Goal: Task Accomplishment & Management: Manage account settings

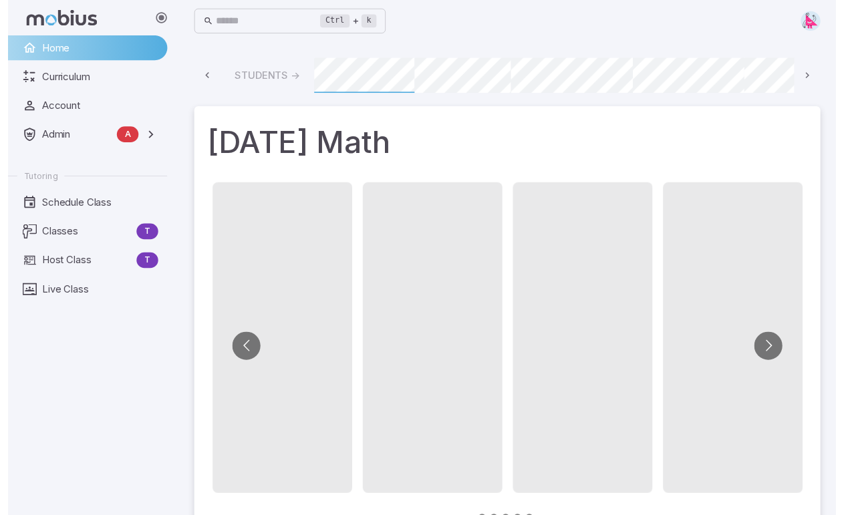
scroll to position [0, 1011]
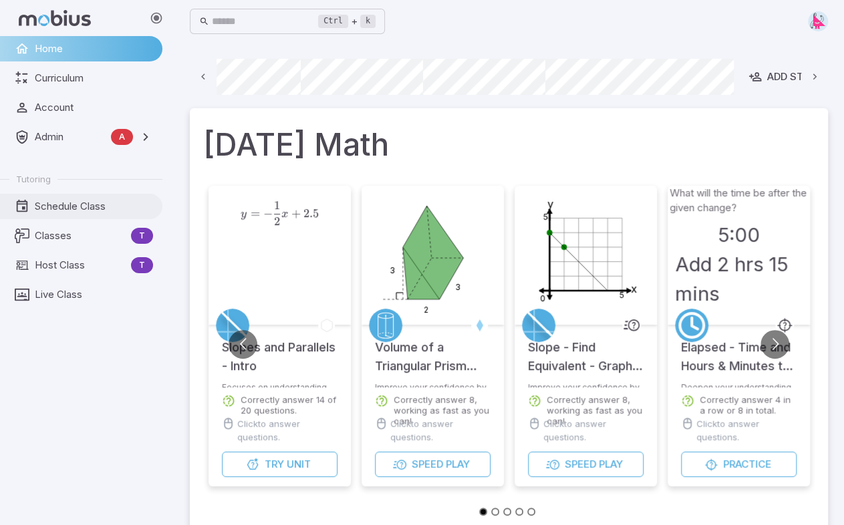
click at [67, 207] on span "Schedule Class" at bounding box center [94, 206] width 118 height 15
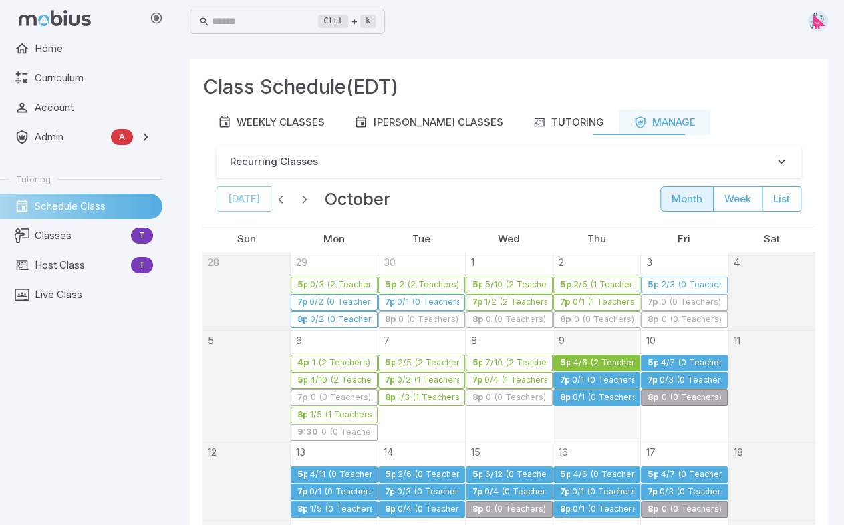
click at [675, 361] on div "4/7 (0 Teachers)" at bounding box center [691, 363] width 62 height 10
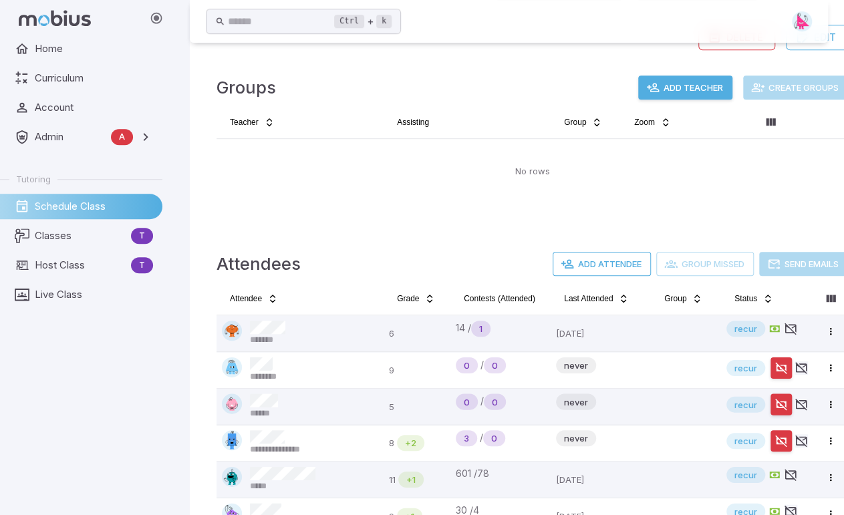
scroll to position [427, 0]
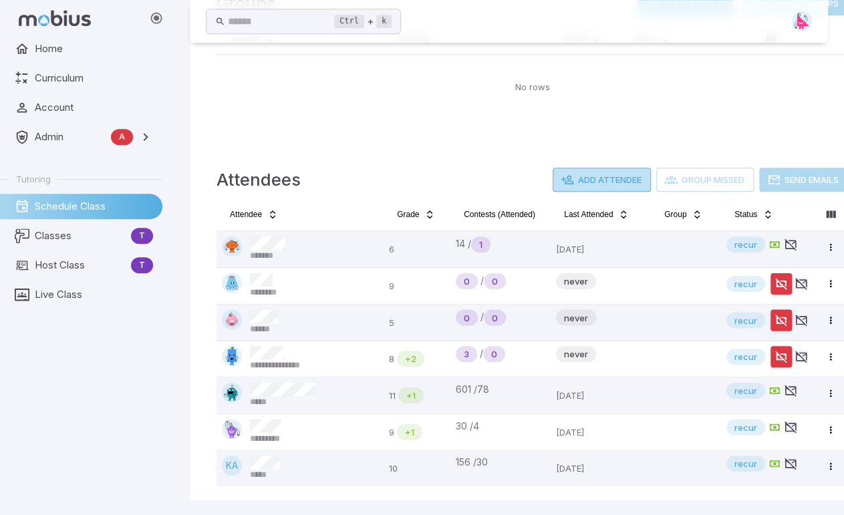
click at [602, 178] on button "Add Attendee" at bounding box center [602, 180] width 98 height 24
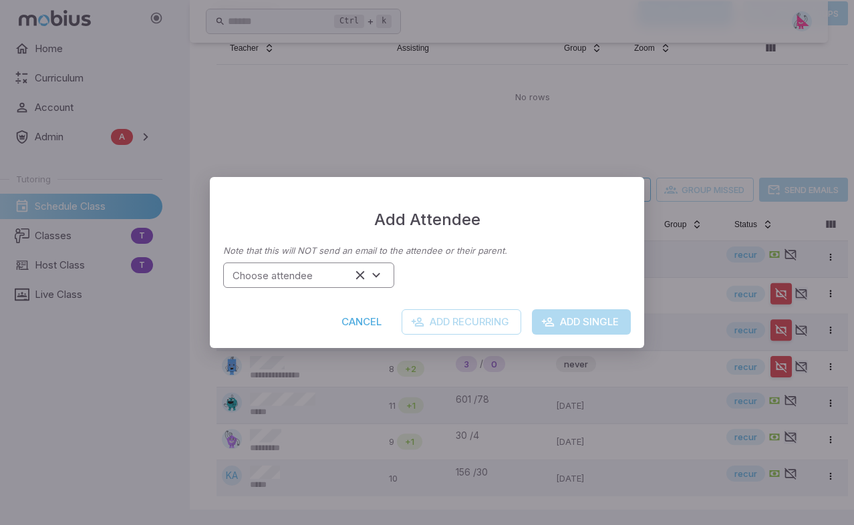
click at [317, 275] on input "Choose attendee" at bounding box center [289, 276] width 124 height 18
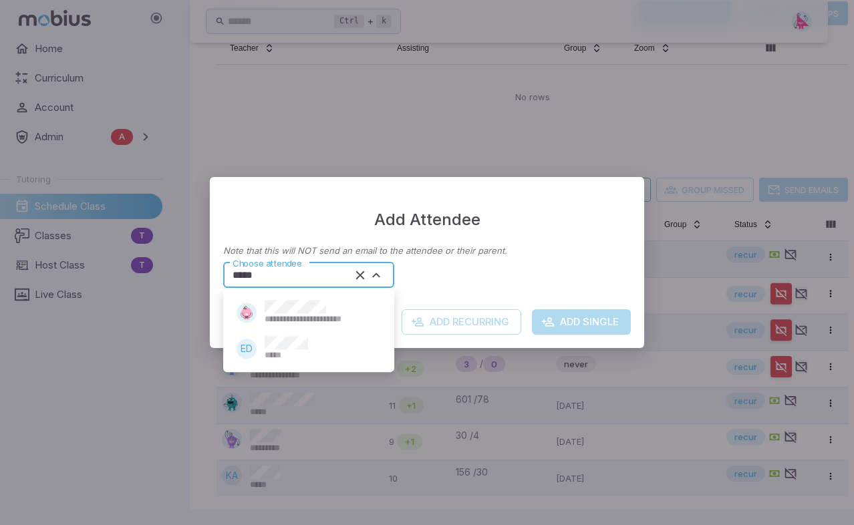
click at [274, 350] on div "*****" at bounding box center [286, 348] width 43 height 25
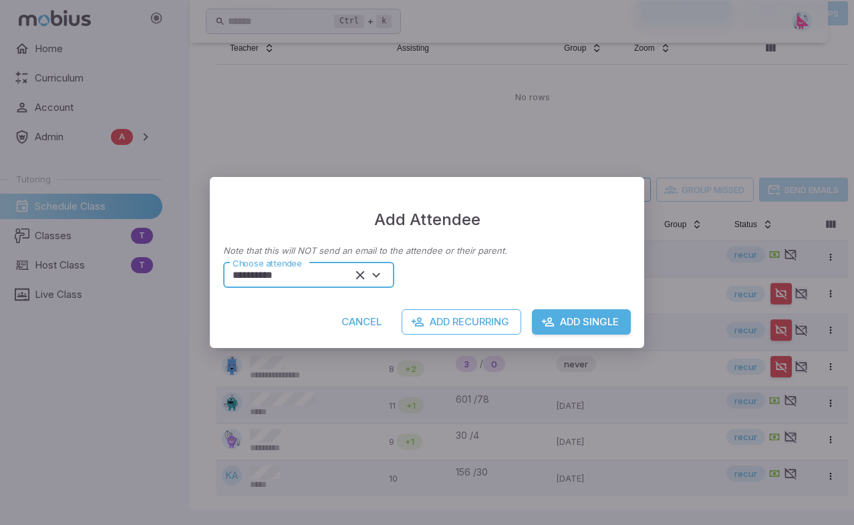
type input "**********"
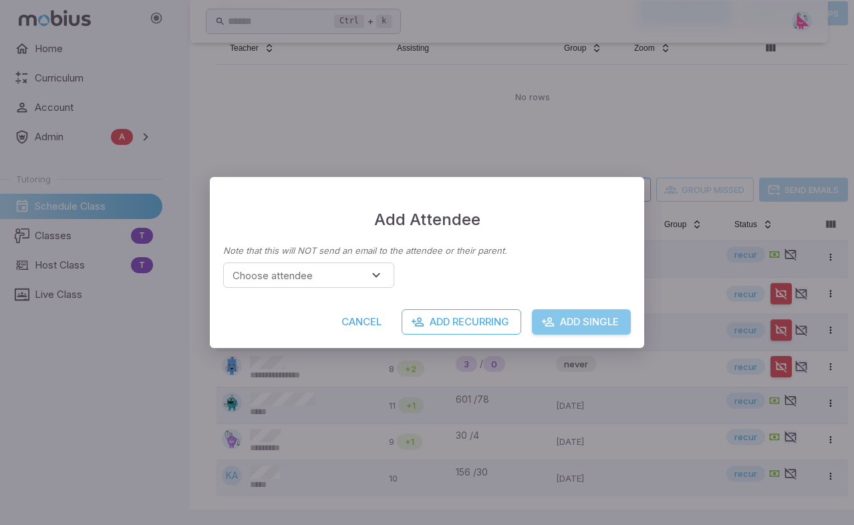
click at [581, 326] on button "Add Single" at bounding box center [581, 322] width 99 height 25
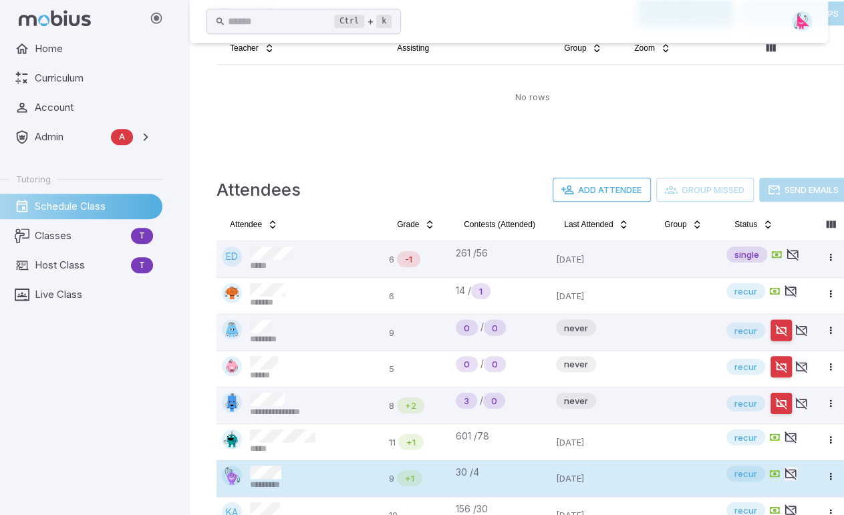
scroll to position [464, 0]
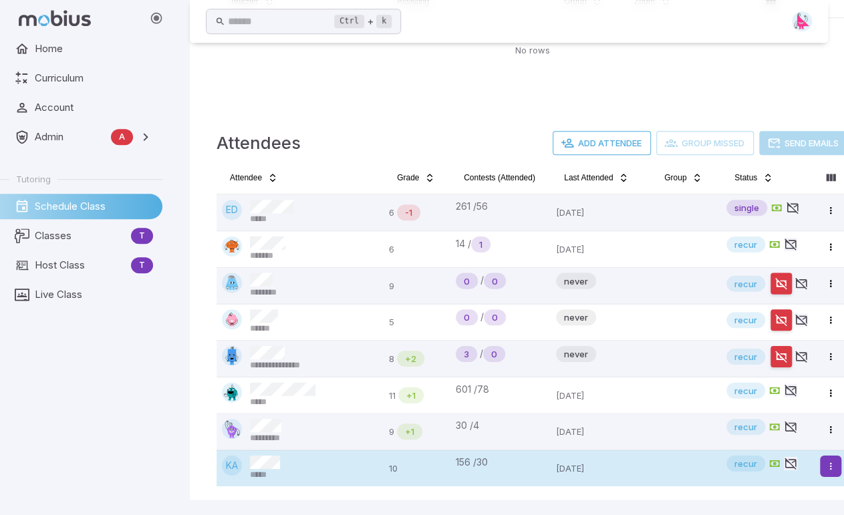
click at [828, 466] on html "**********" at bounding box center [422, 26] width 844 height 980
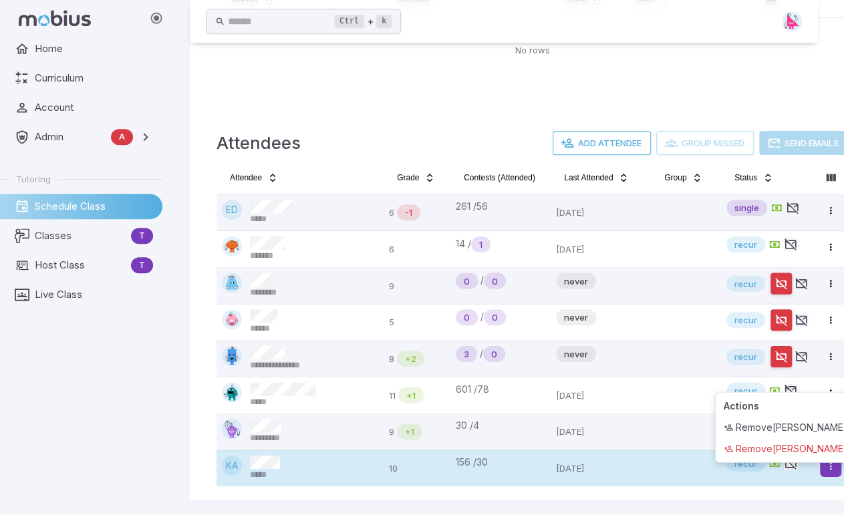
scroll to position [453, 0]
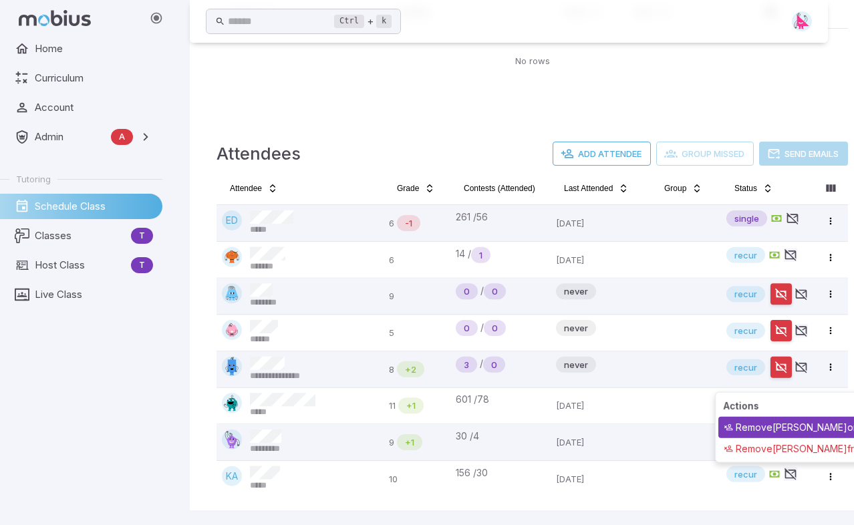
click at [780, 422] on div "Remove Kate A once" at bounding box center [805, 427] width 172 height 21
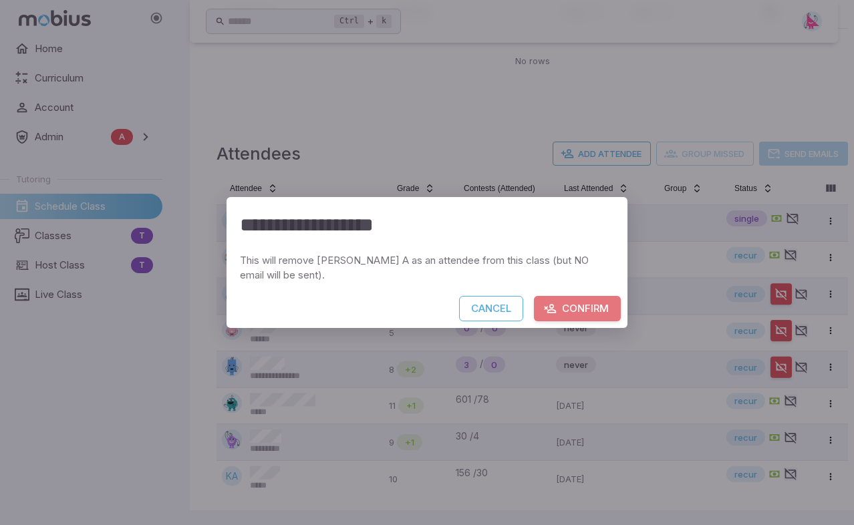
click at [584, 312] on button "Confirm" at bounding box center [577, 308] width 87 height 25
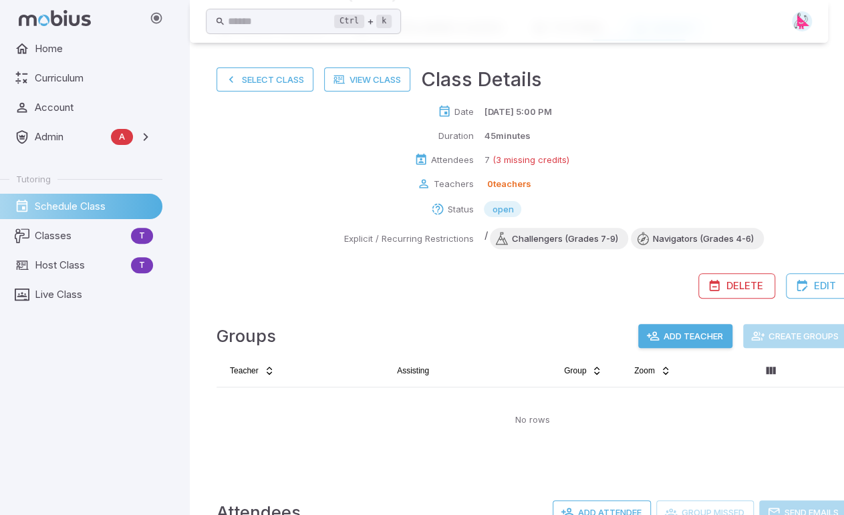
scroll to position [52, 0]
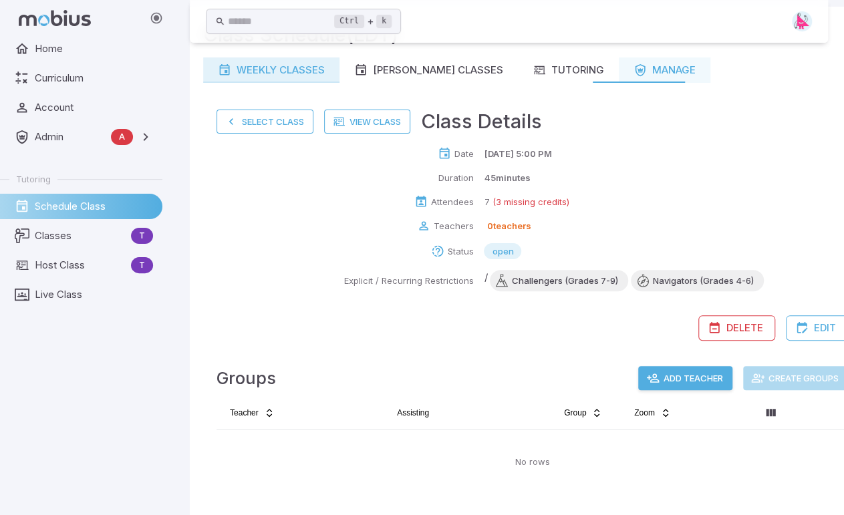
drag, startPoint x: 247, startPoint y: 118, endPoint x: 255, endPoint y: 118, distance: 8.0
click at [247, 118] on button "Select Class" at bounding box center [265, 122] width 97 height 24
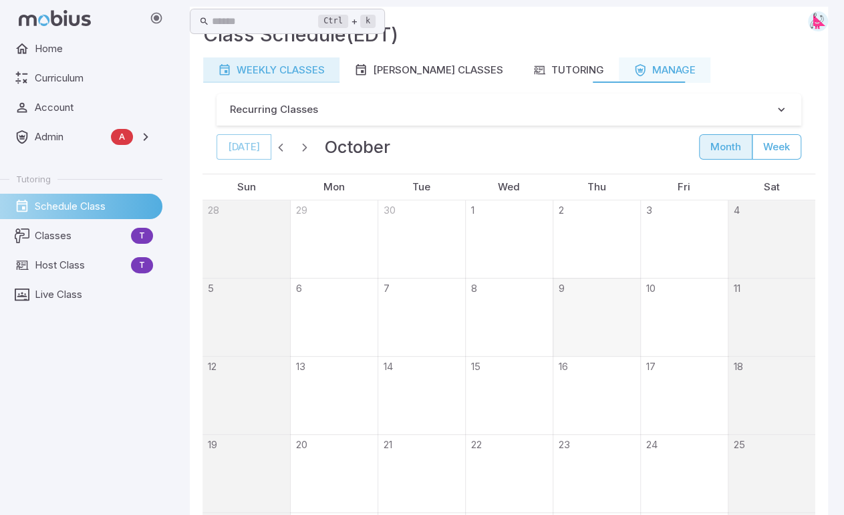
scroll to position [0, 0]
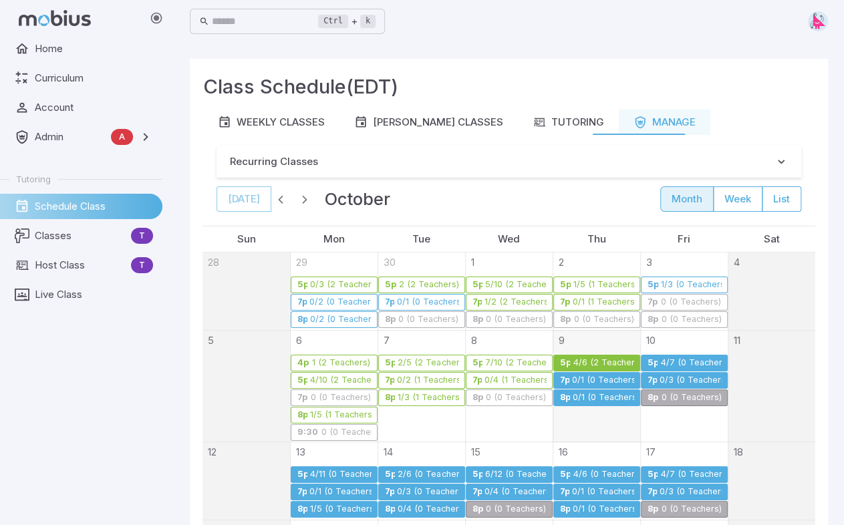
click at [580, 362] on div "4/6 (2 Teachers)" at bounding box center [603, 363] width 62 height 10
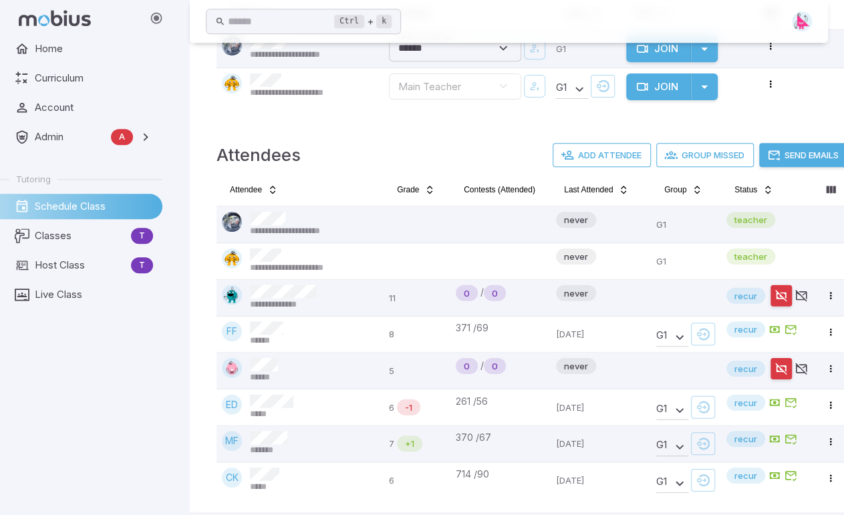
scroll to position [488, 0]
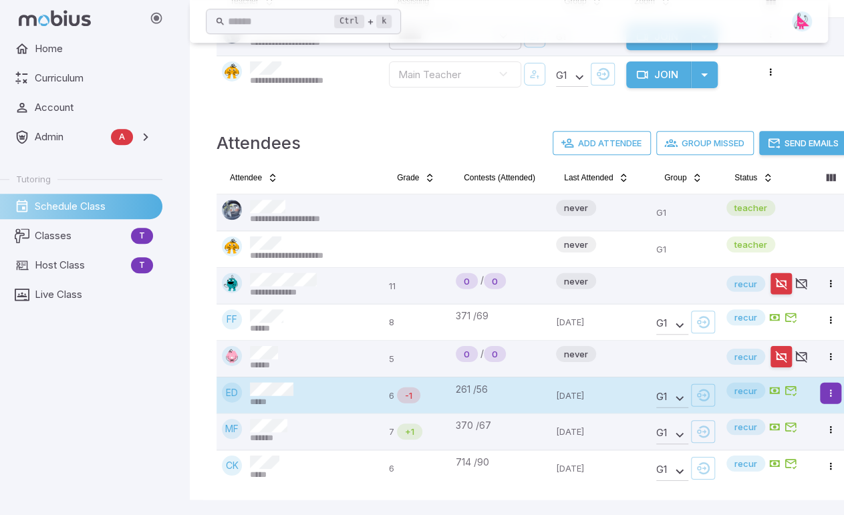
click at [828, 393] on html "**********" at bounding box center [422, 14] width 844 height 1004
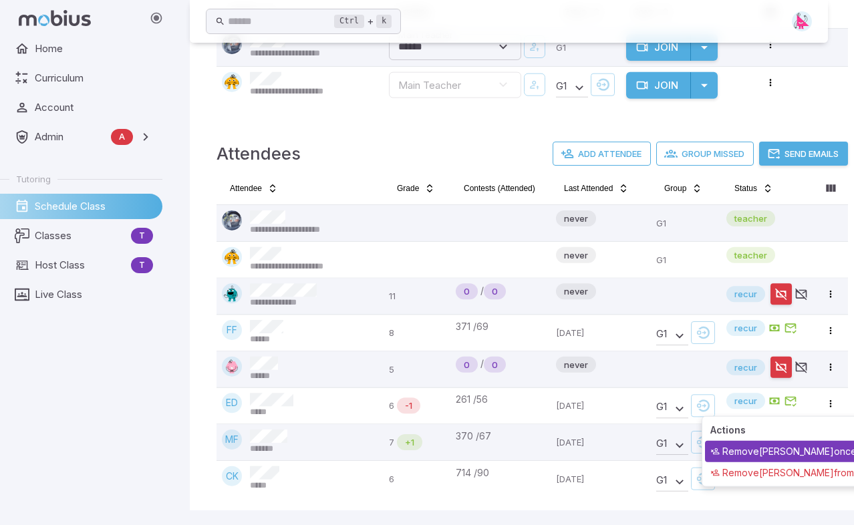
click at [794, 453] on div "Remove Elisa Dias once" at bounding box center [791, 451] width 172 height 21
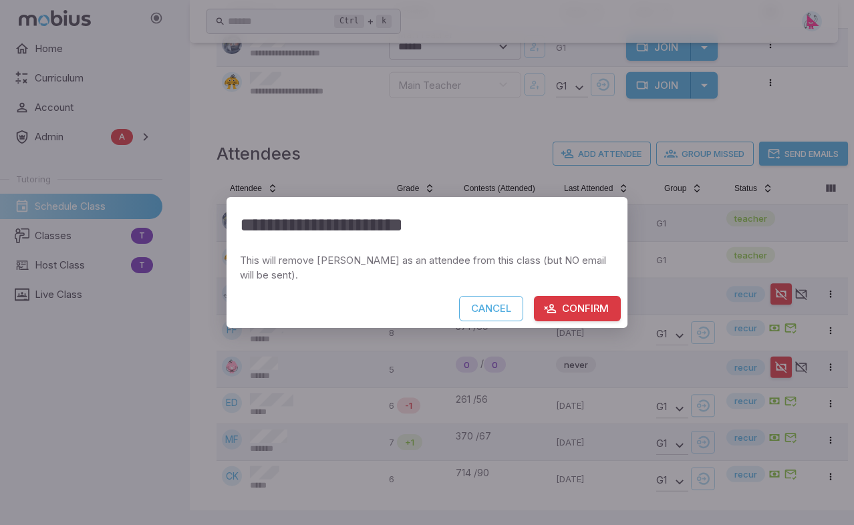
click at [586, 314] on button "Confirm" at bounding box center [577, 308] width 87 height 25
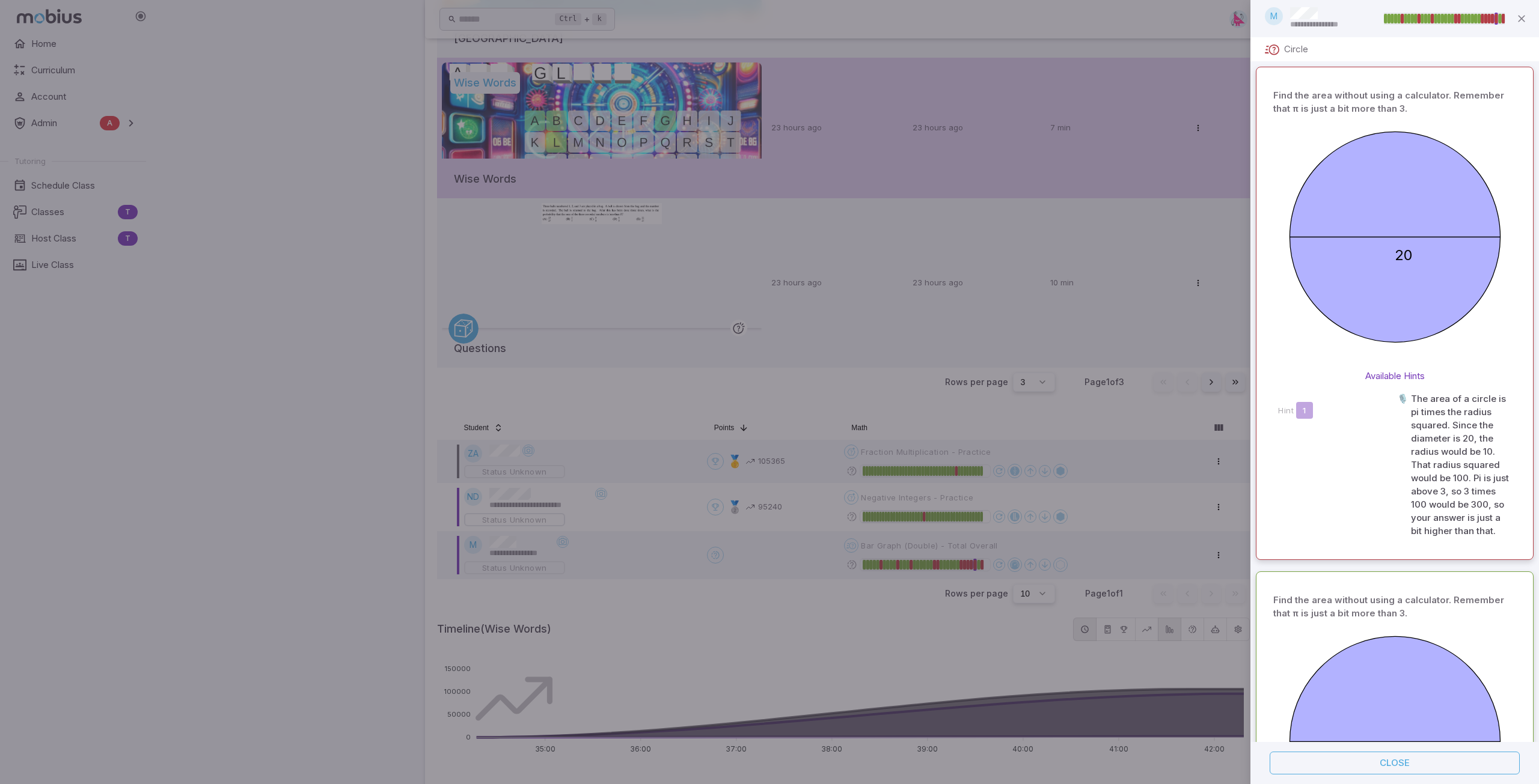
scroll to position [982, 0]
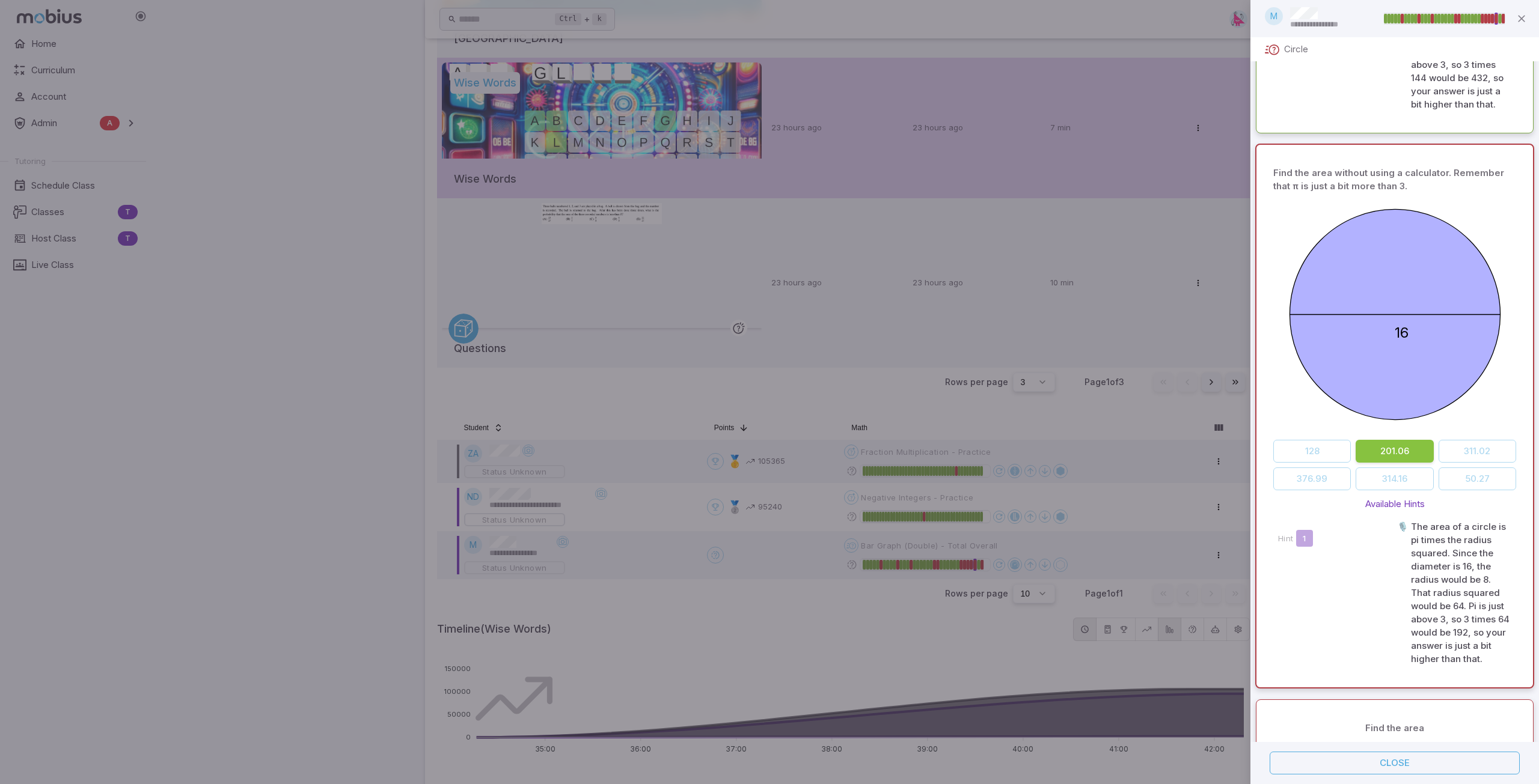
click at [72, 211] on div at bounding box center [769, 392] width 1539 height 784
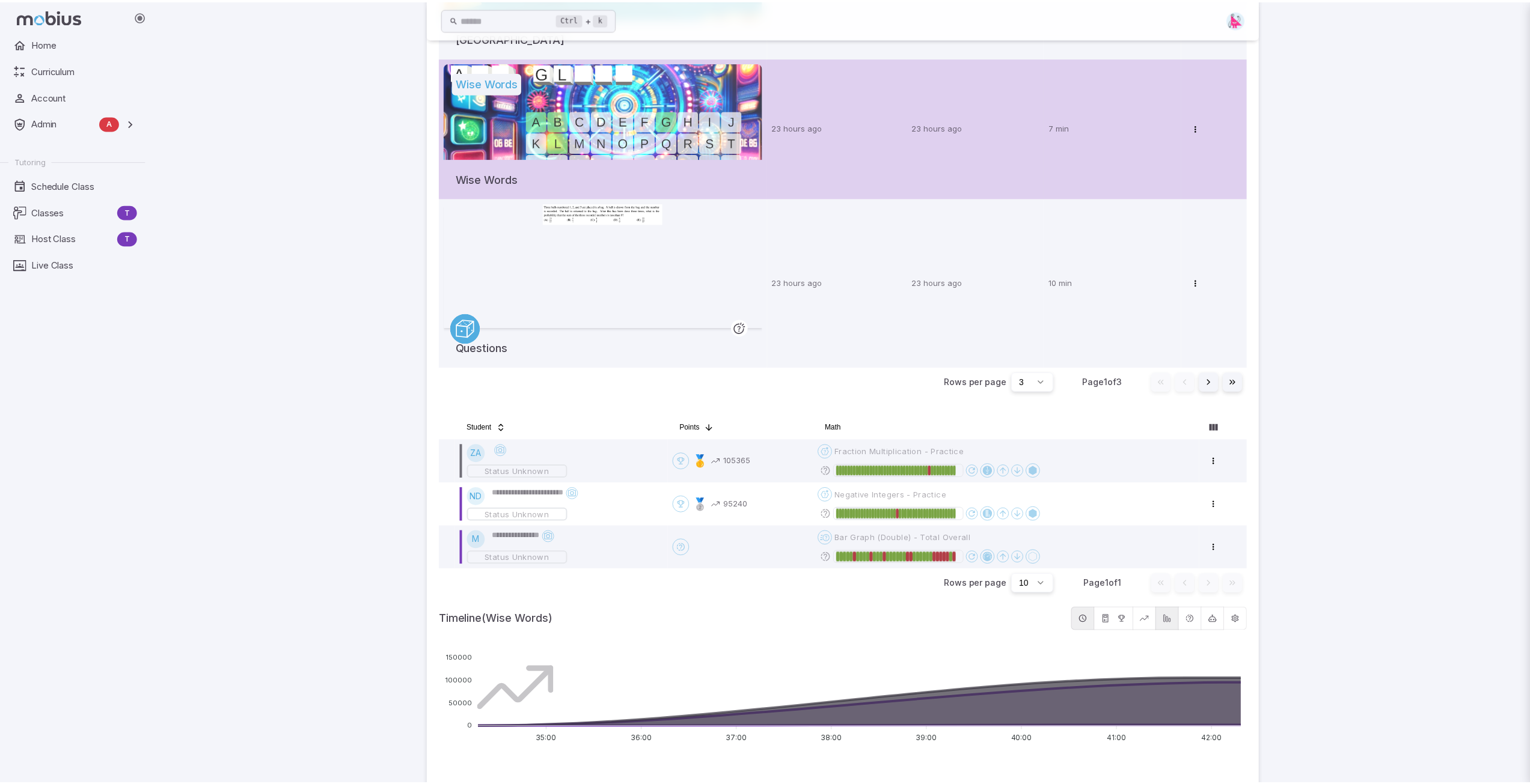
scroll to position [0, 0]
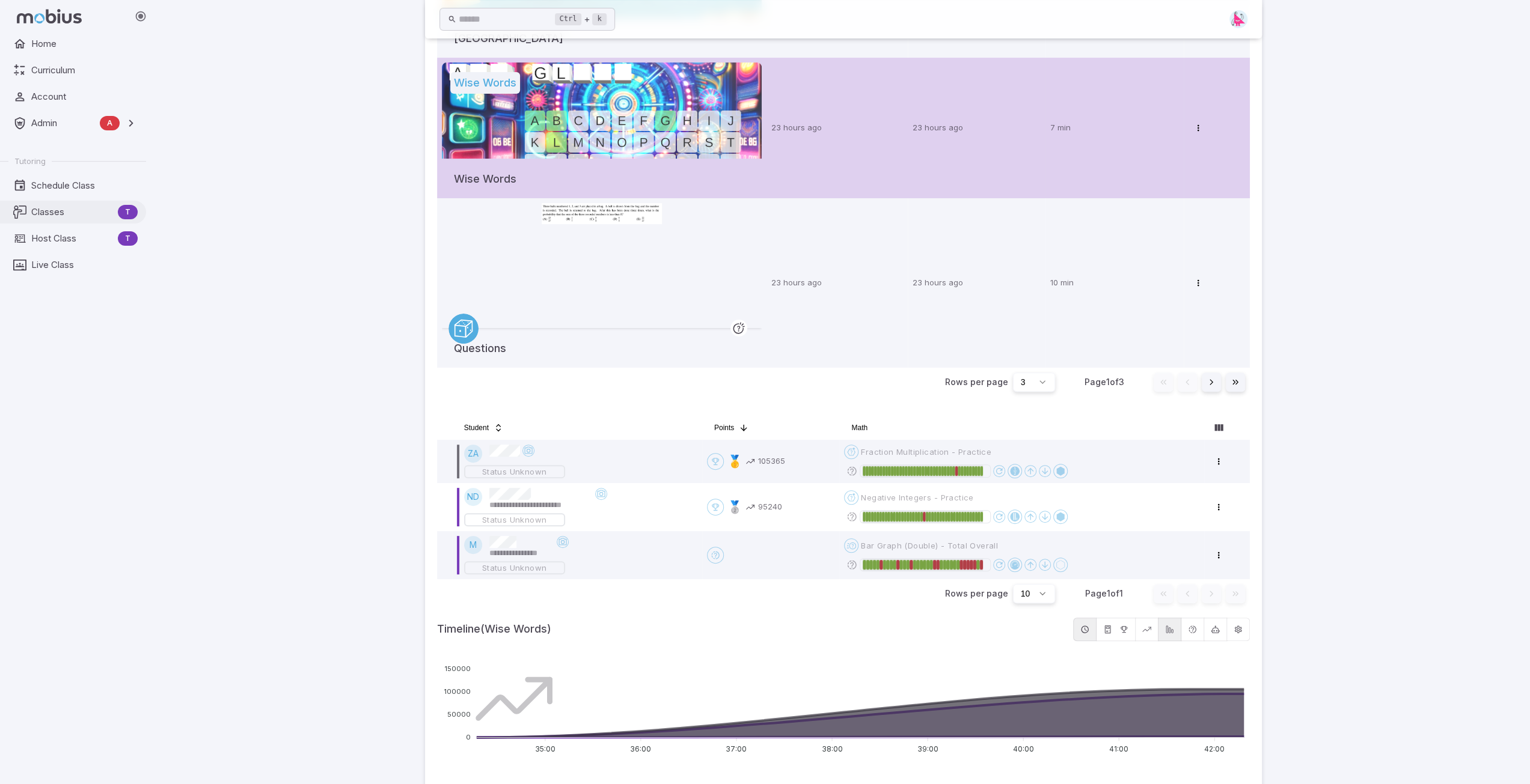
click at [40, 212] on span "Classes" at bounding box center [72, 212] width 82 height 13
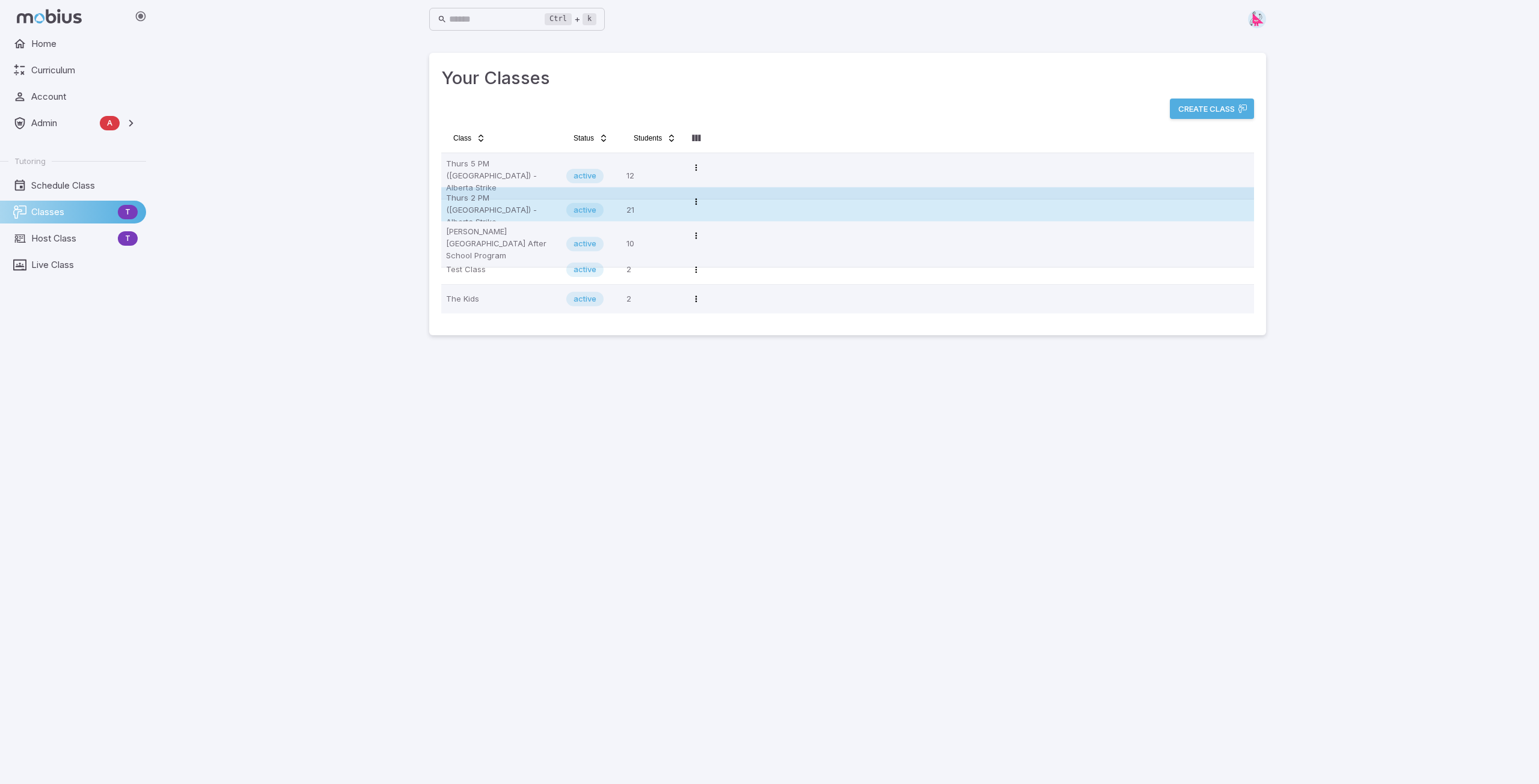
click at [479, 200] on p "Thurs 2 PM (MT) - Alberta Strike" at bounding box center [501, 210] width 111 height 36
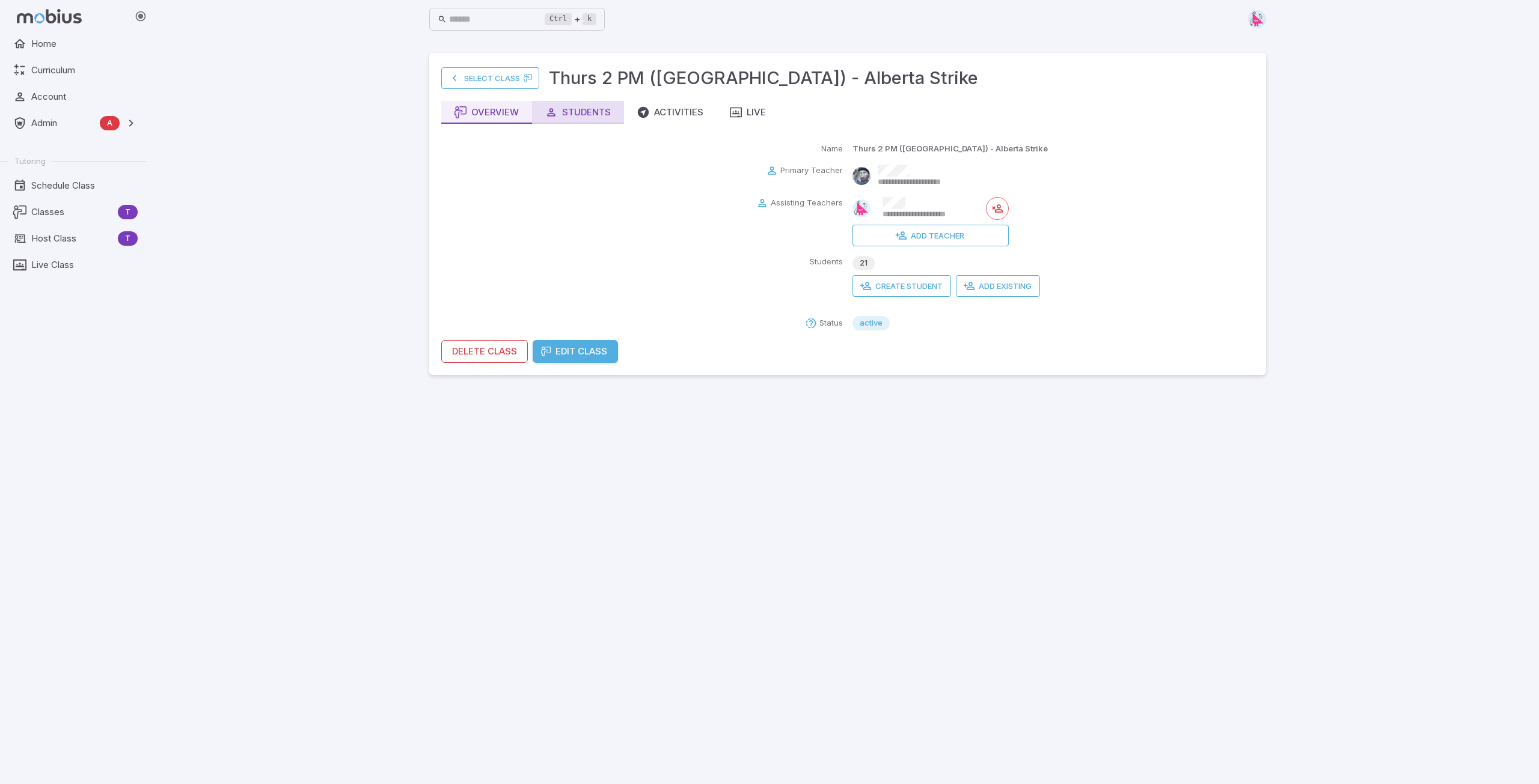
click at [583, 113] on div "Students" at bounding box center [577, 112] width 66 height 13
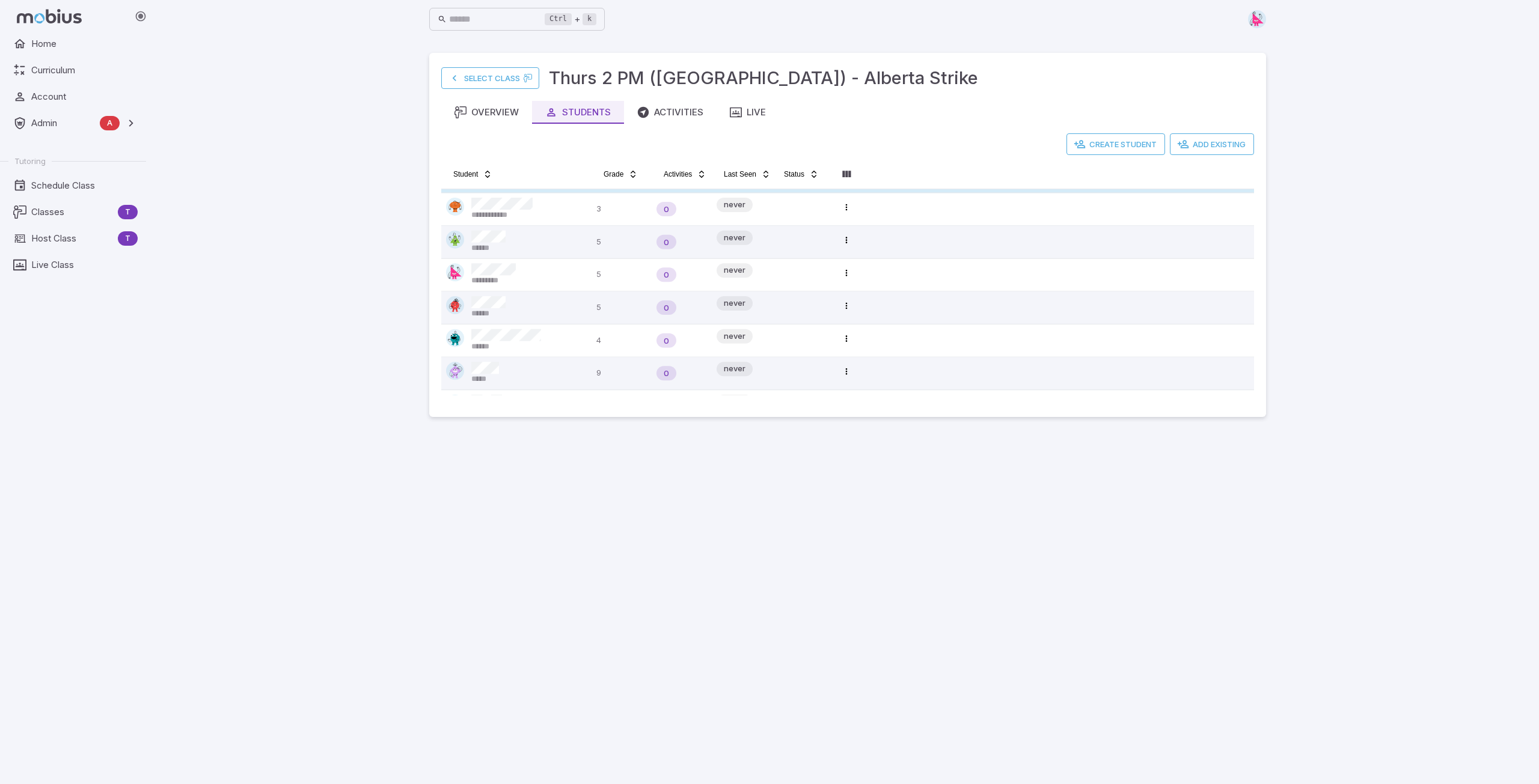
scroll to position [300, 0]
click at [486, 79] on link "Select Class" at bounding box center [490, 78] width 98 height 22
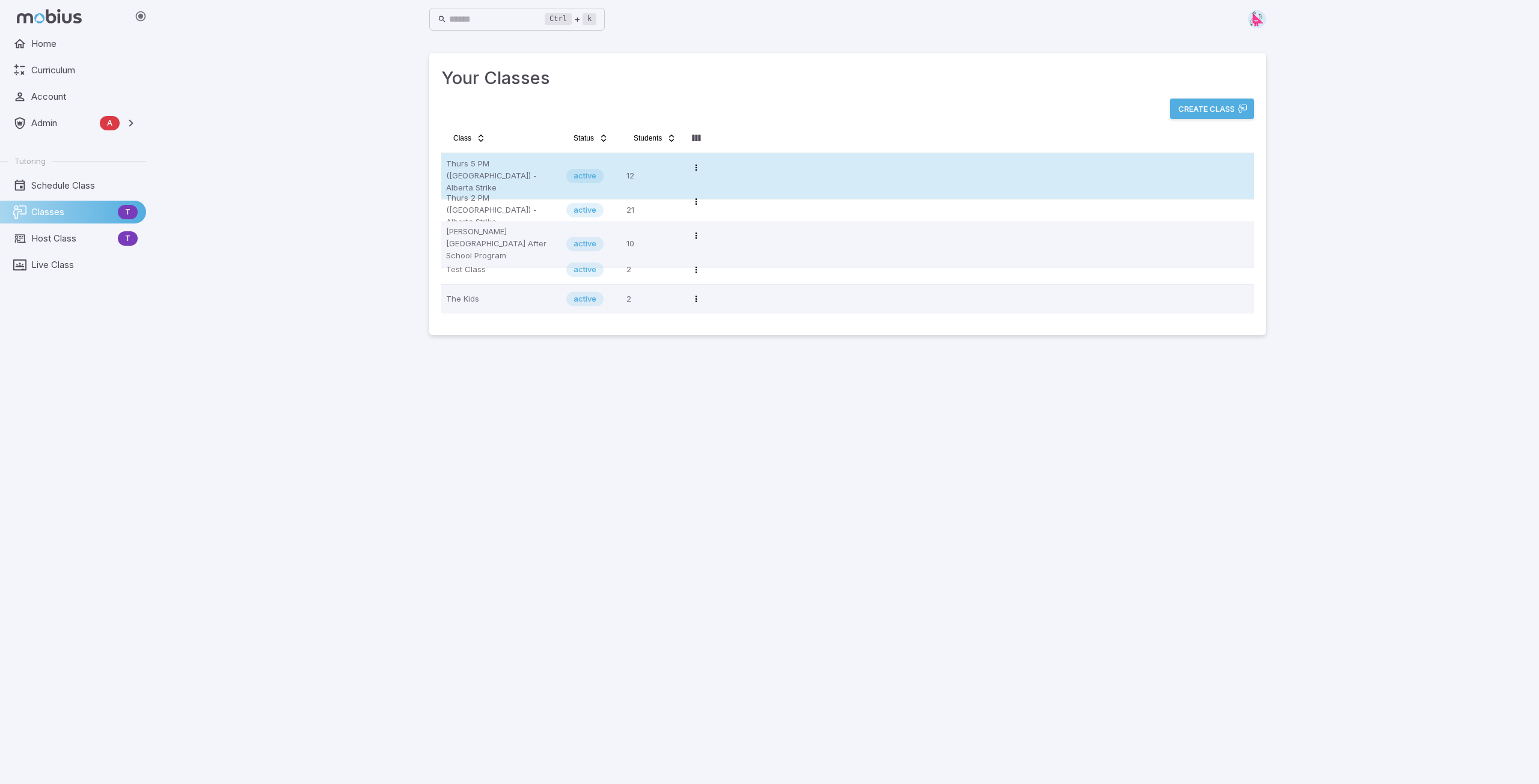
click at [485, 167] on p "Thurs 5 PM (MT) - Alberta Strike" at bounding box center [501, 176] width 111 height 36
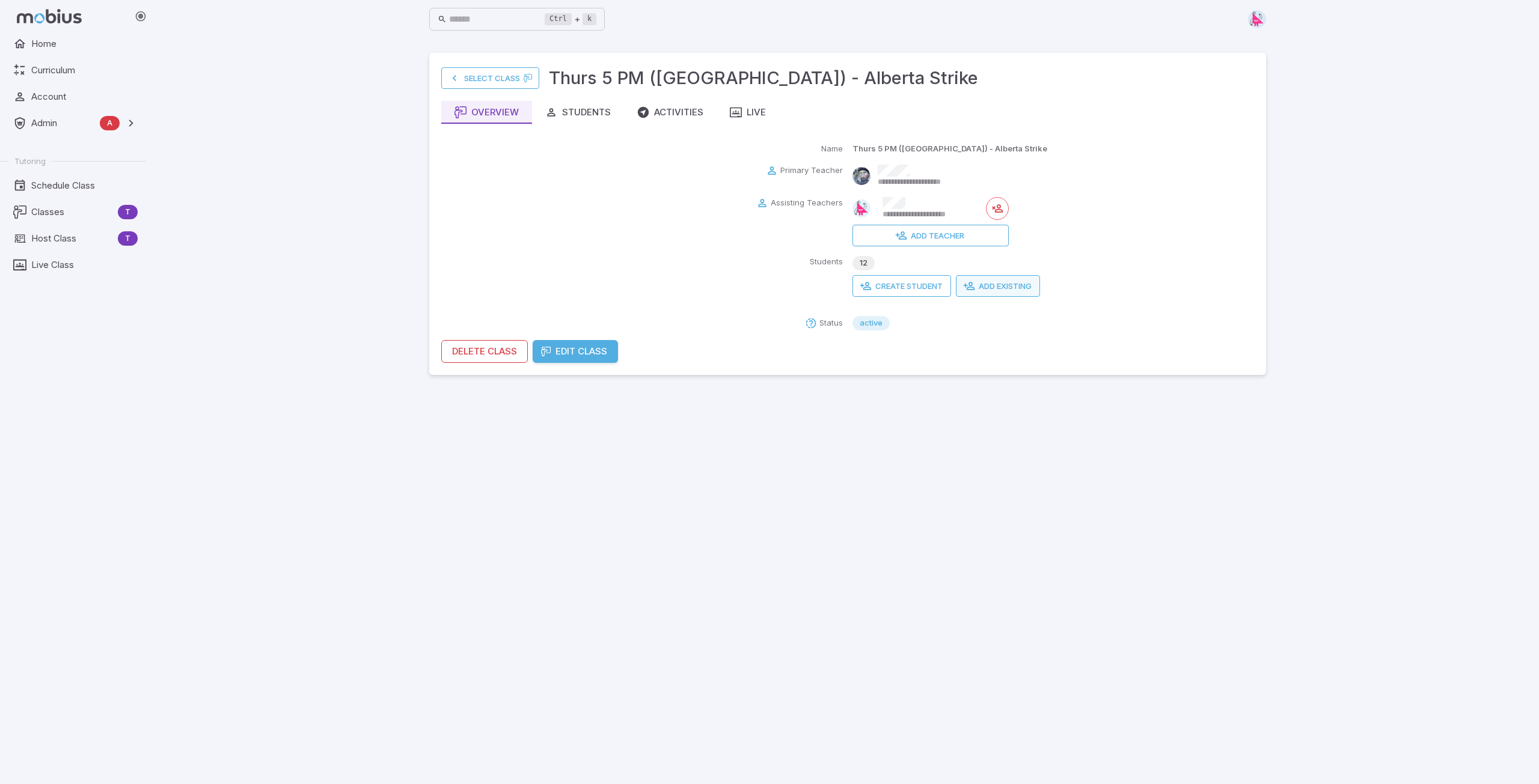
click at [1006, 287] on button "Add Existing" at bounding box center [998, 286] width 85 height 22
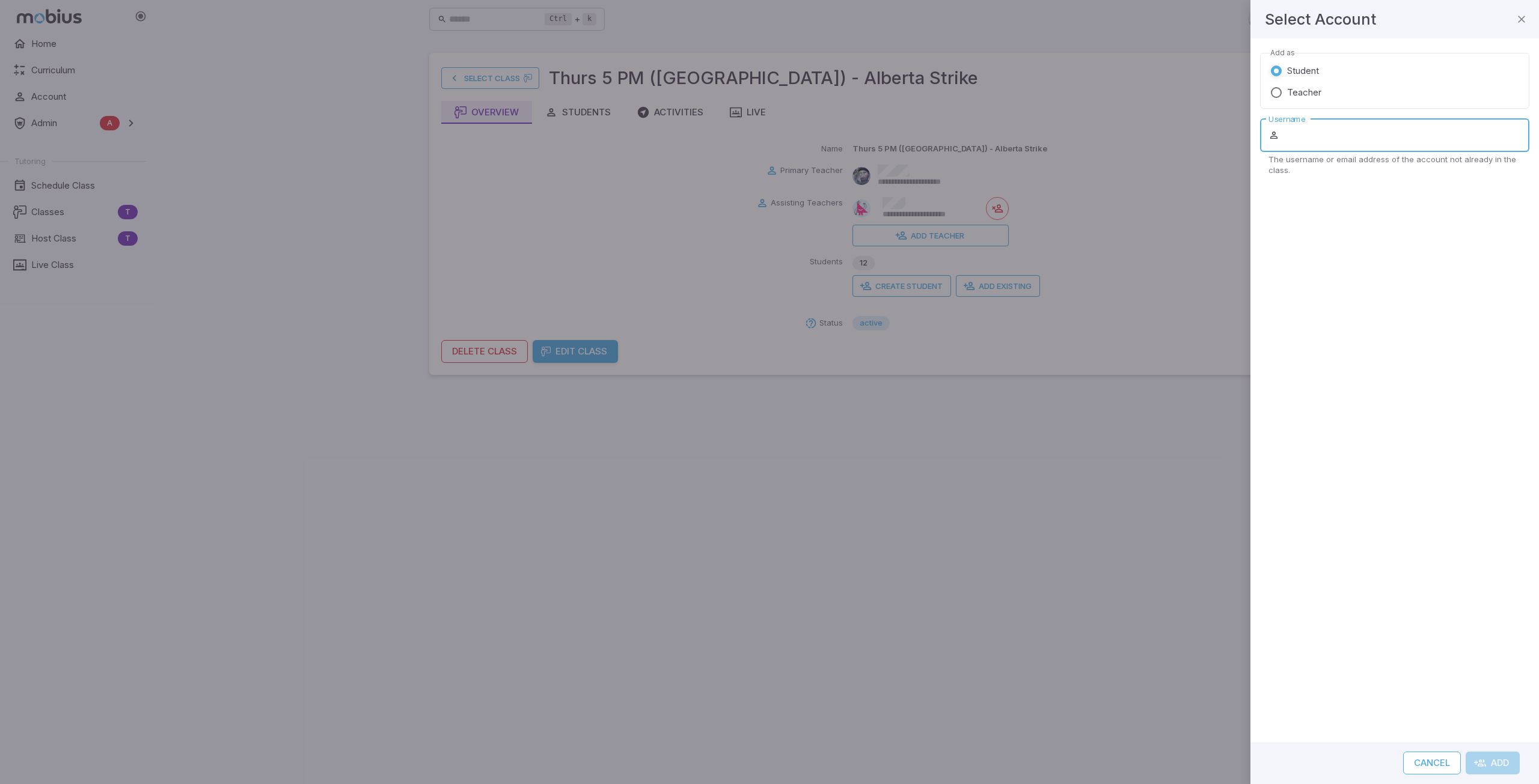
click at [1307, 141] on input "Username" at bounding box center [1405, 135] width 247 height 33
type input "******"
click at [1466, 752] on button "Add" at bounding box center [1493, 762] width 54 height 22
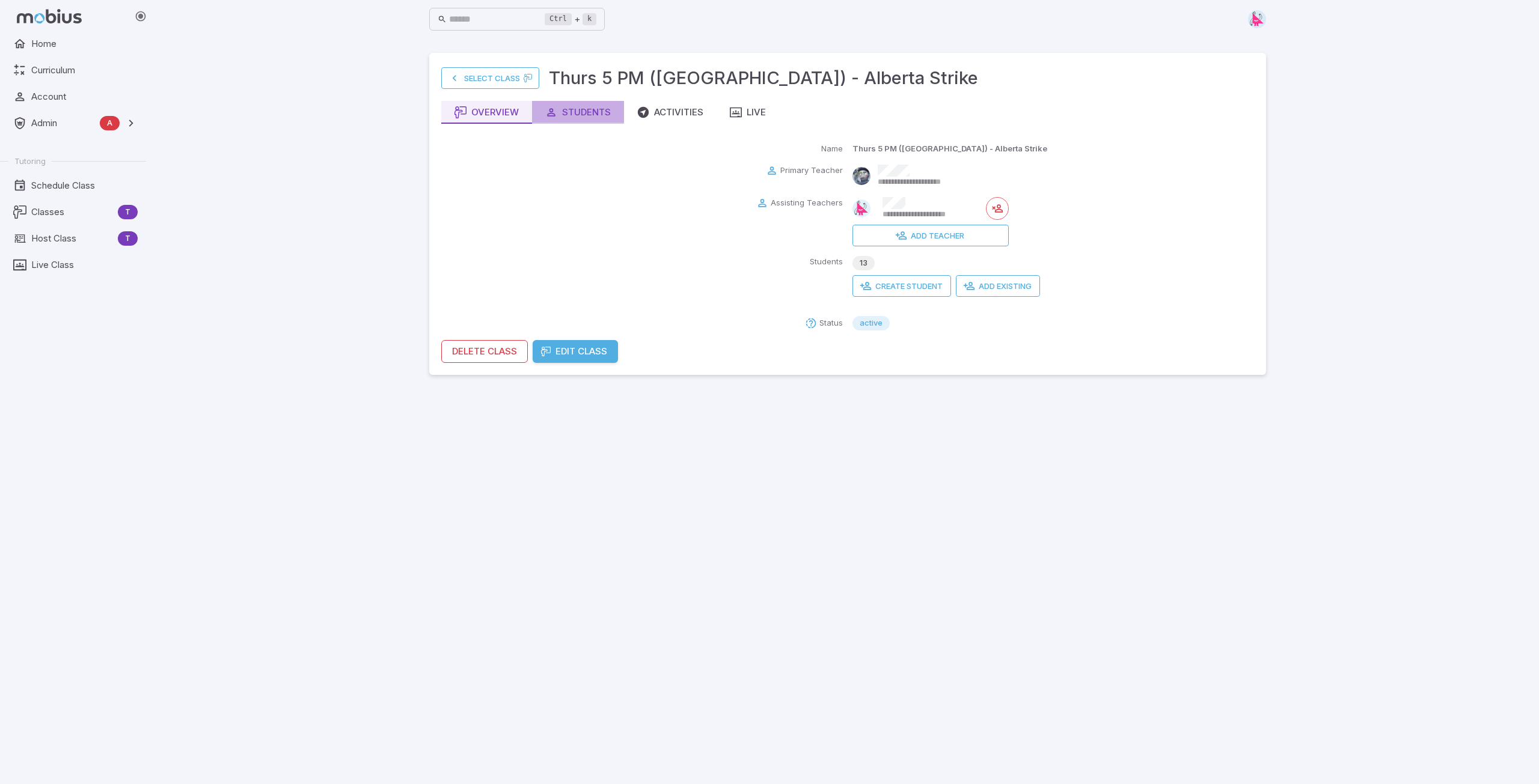
click at [567, 118] on div "Students" at bounding box center [577, 112] width 66 height 13
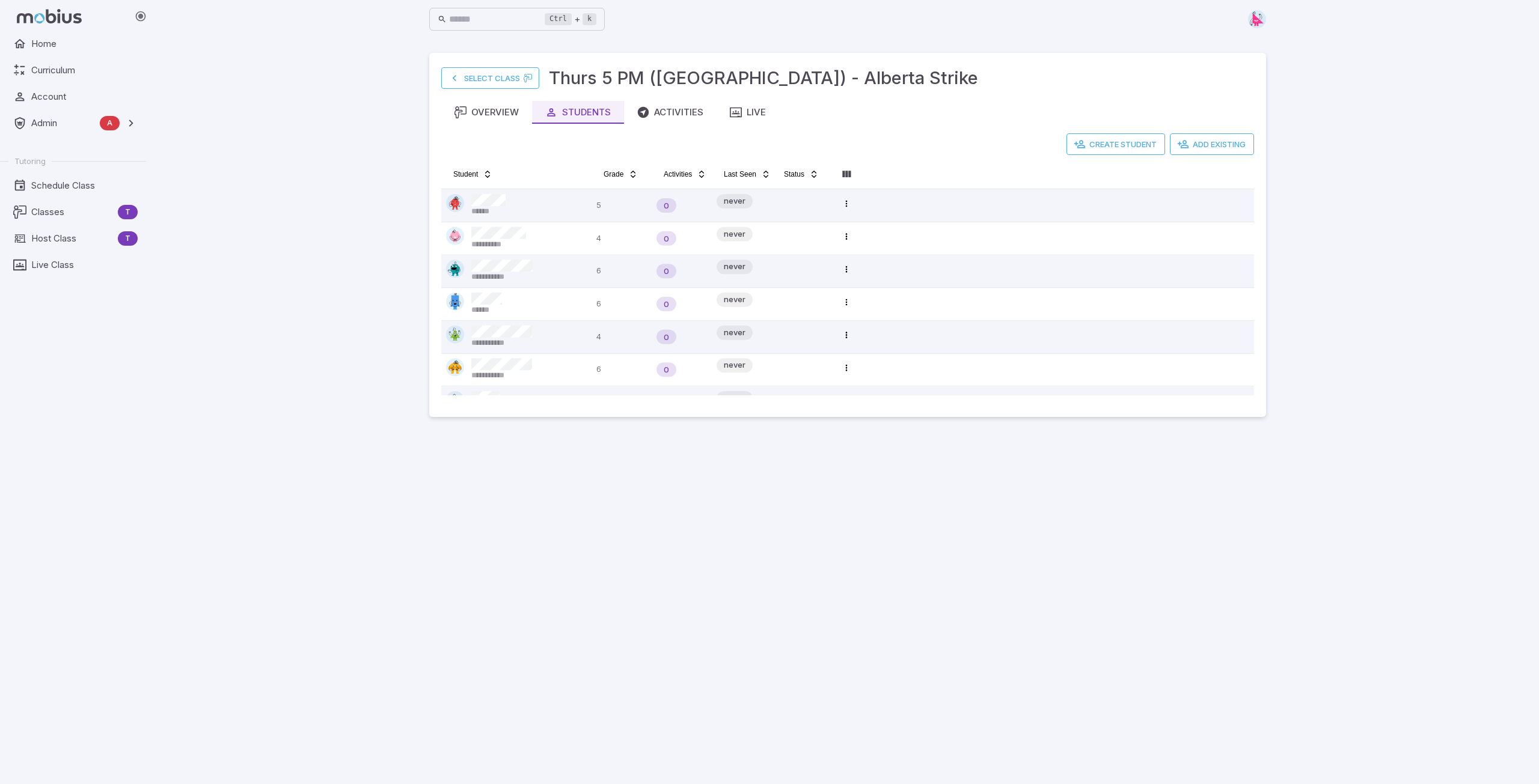
click at [322, 92] on div "**********" at bounding box center [848, 392] width 1383 height 784
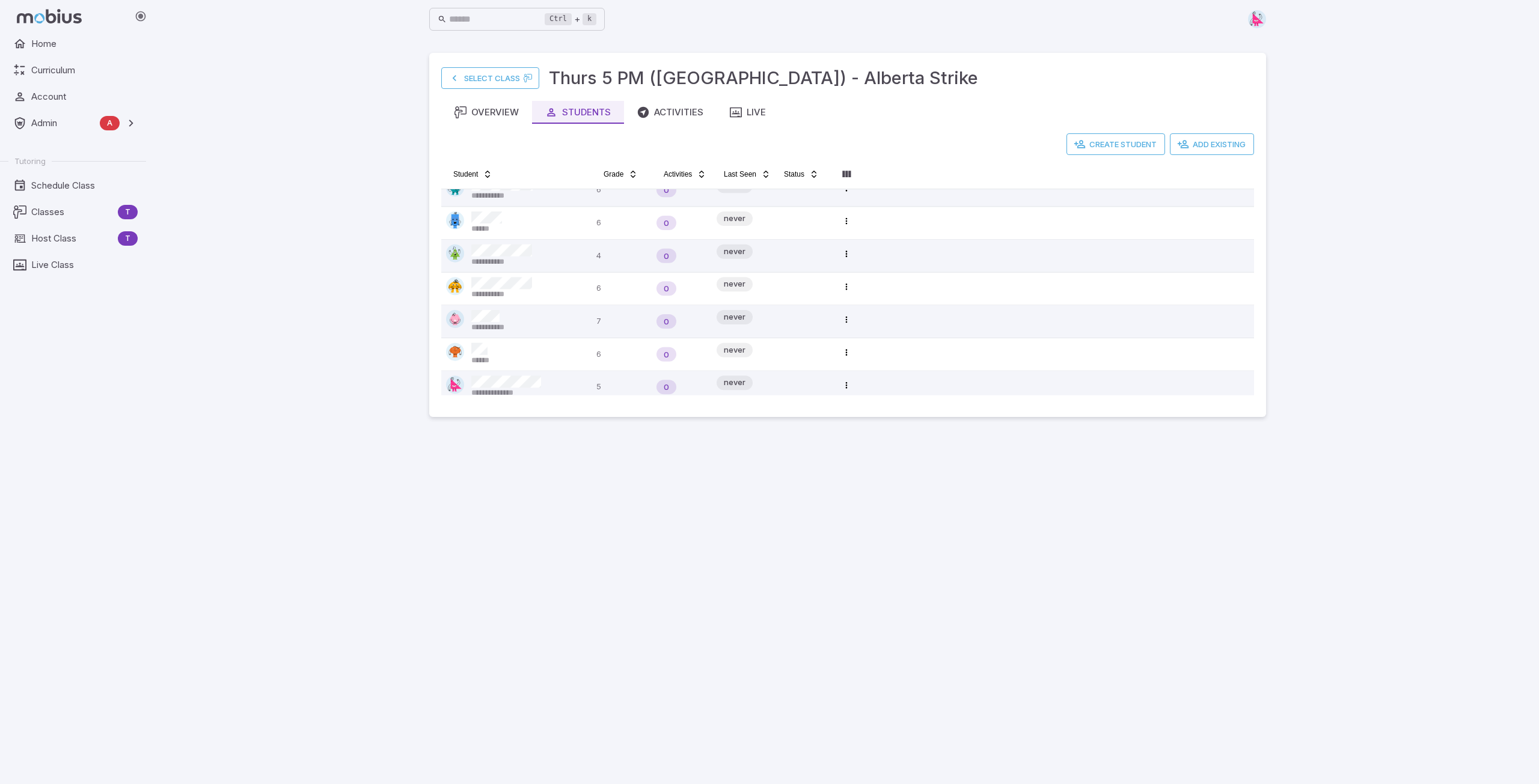
scroll to position [220, 0]
